Goal: Find specific page/section

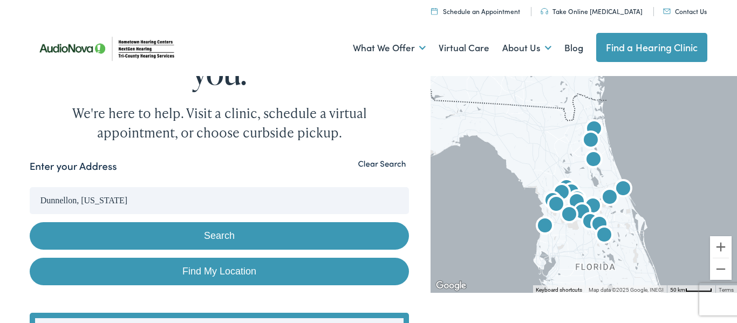
click at [160, 274] on link "Find My Location" at bounding box center [220, 272] width 380 height 28
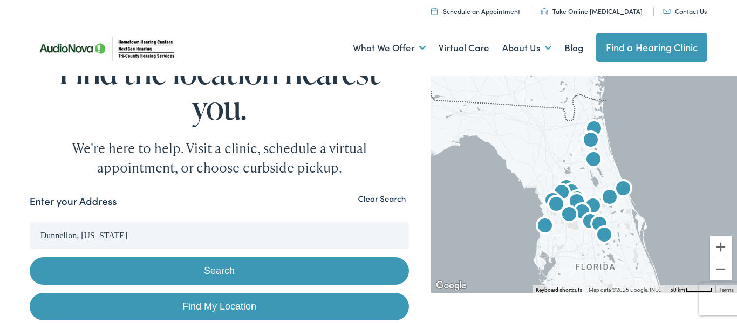
click at [111, 236] on input "Dunnellon, Florida" at bounding box center [220, 235] width 380 height 27
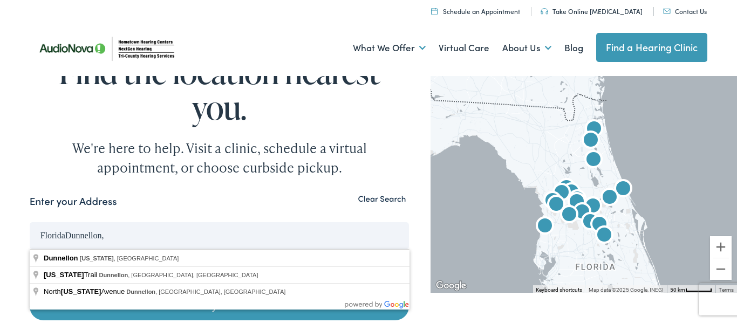
drag, startPoint x: 130, startPoint y: 239, endPoint x: 18, endPoint y: 243, distance: 111.8
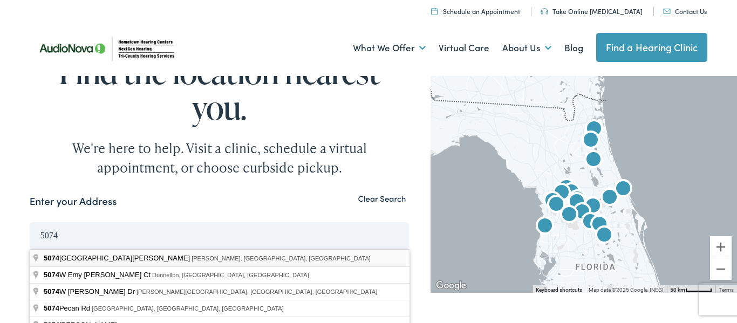
type input "5074 North Dewey Way, Hernando, FL, USA"
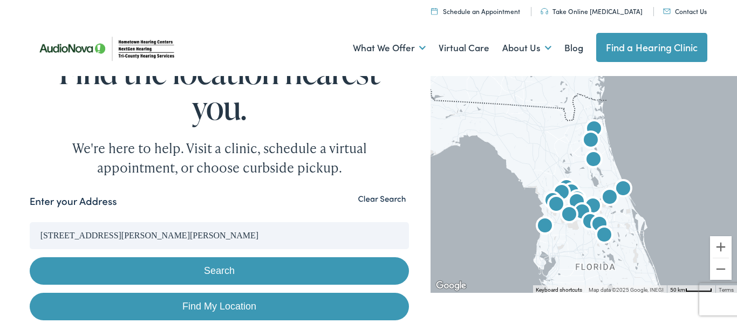
click at [81, 271] on button "Search" at bounding box center [220, 271] width 380 height 28
click at [82, 270] on button "Search" at bounding box center [220, 271] width 380 height 28
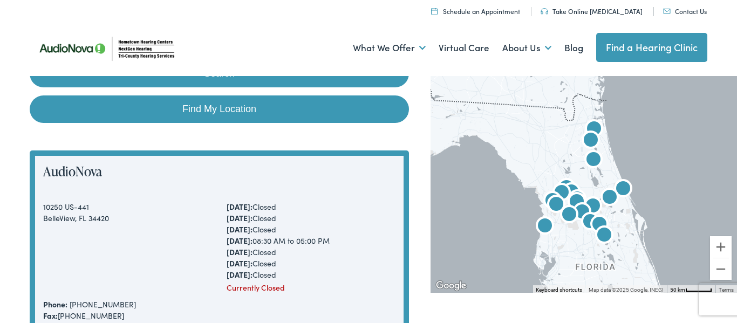
scroll to position [193, 0]
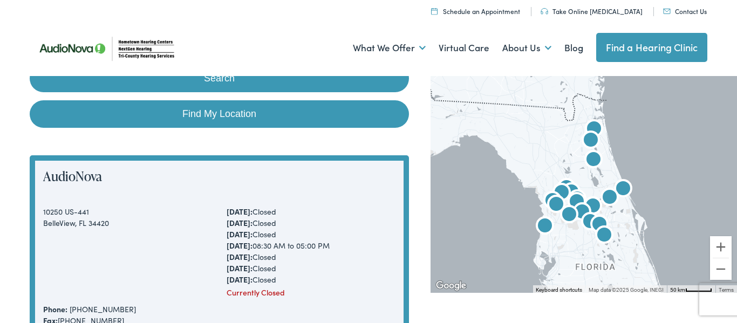
click at [225, 84] on button "Search" at bounding box center [220, 79] width 380 height 28
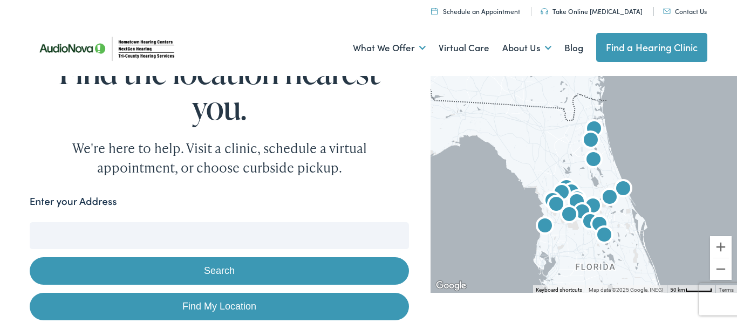
click at [57, 132] on div "Find the location nearest you. We're here to help. Visit a clinic, schedule a v…" at bounding box center [220, 116] width 380 height 124
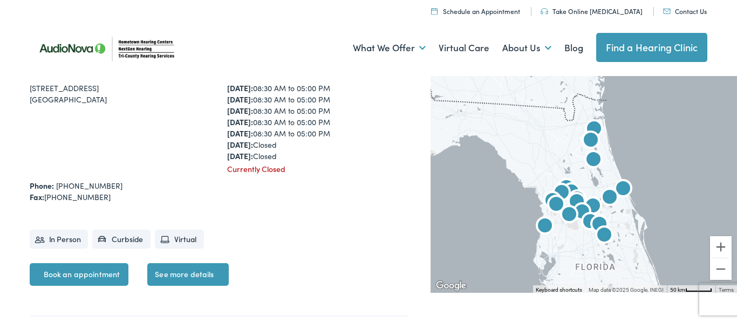
scroll to position [2019, 0]
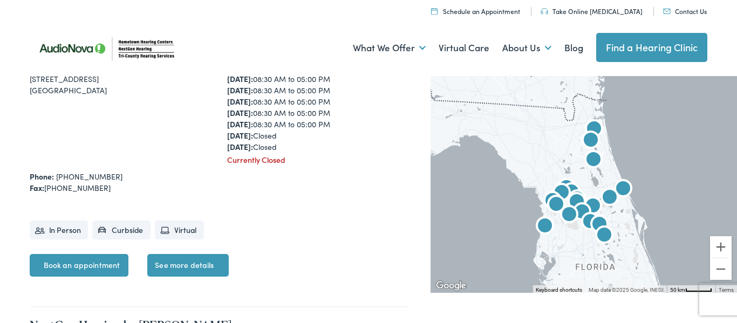
click at [555, 207] on img "Tri-County Hearing Services by AudioNova" at bounding box center [556, 206] width 26 height 26
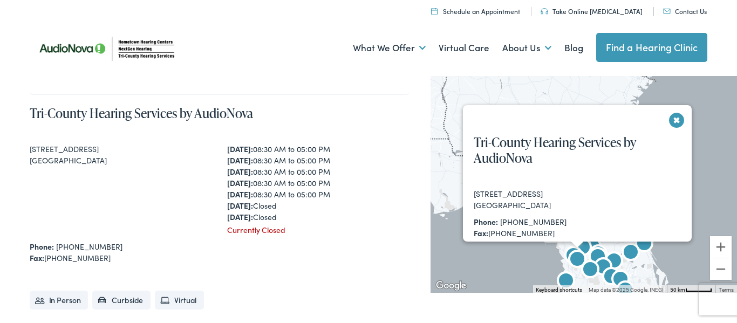
scroll to position [1947, 0]
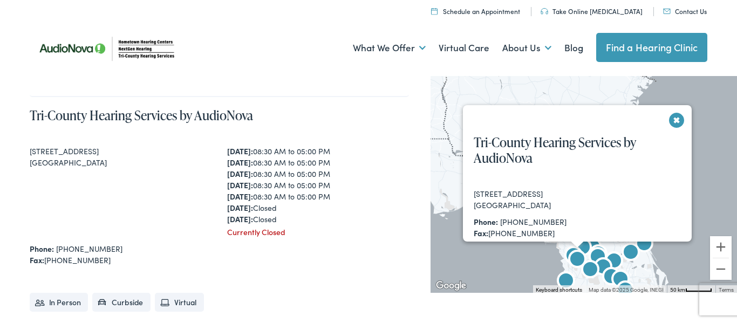
click at [549, 189] on div "[STREET_ADDRESS]" at bounding box center [539, 193] width 130 height 11
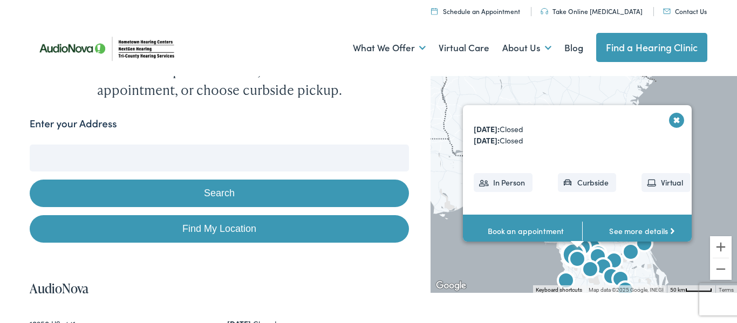
scroll to position [0, 0]
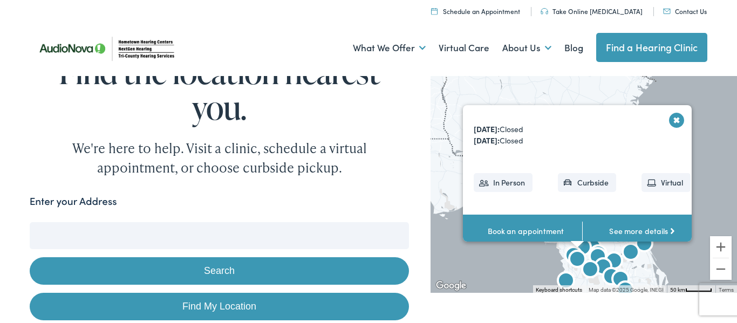
click at [137, 44] on img at bounding box center [108, 48] width 157 height 55
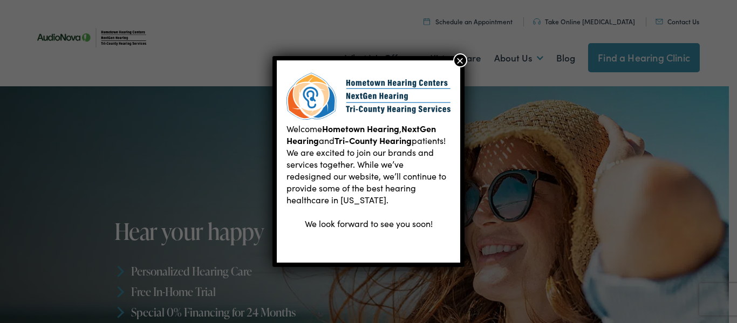
click at [459, 61] on button "×" at bounding box center [460, 60] width 14 height 14
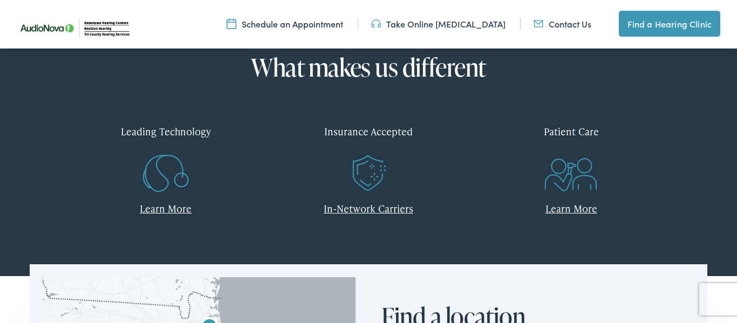
scroll to position [473, 0]
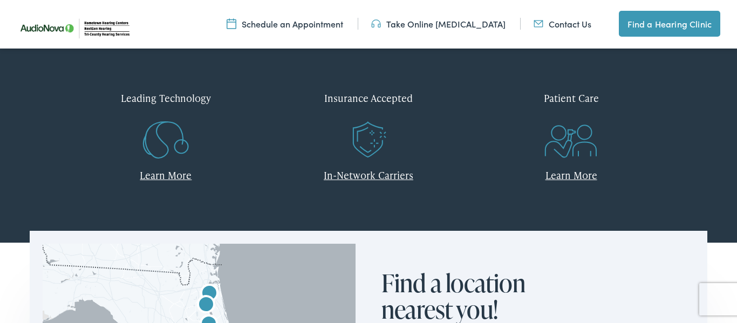
click at [375, 131] on icon ".st0{fill:none;stroke:#EF5B23;stroke-miterlimit:10;} .st1{fill:#EF5B23;} .st2{f…" at bounding box center [369, 141] width 52 height 54
click at [382, 98] on div "Insurance Accepted" at bounding box center [368, 98] width 187 height 32
click at [375, 179] on link "In-Network Carriers" at bounding box center [369, 174] width 90 height 13
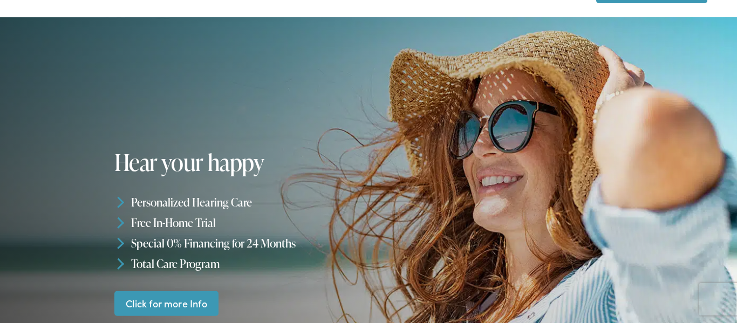
scroll to position [0, 0]
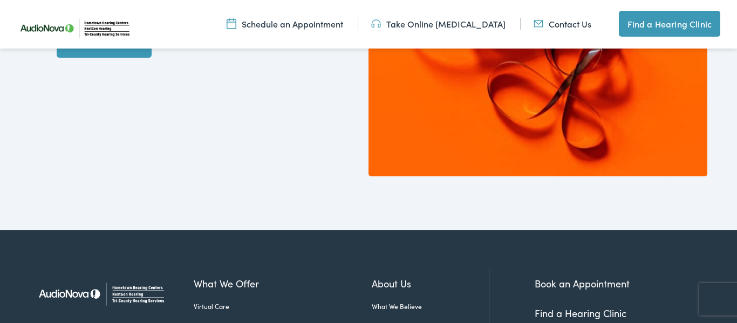
scroll to position [418, 0]
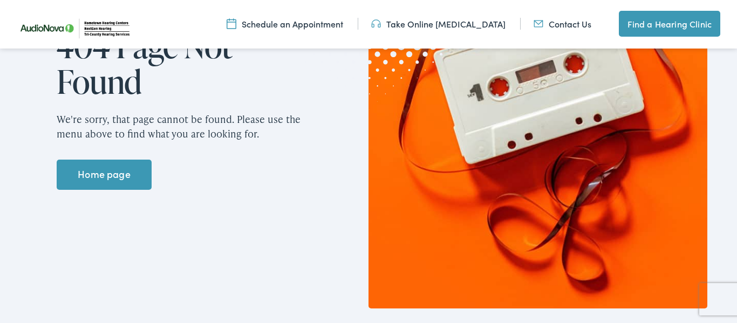
scroll to position [207, 0]
